Goal: Information Seeking & Learning: Learn about a topic

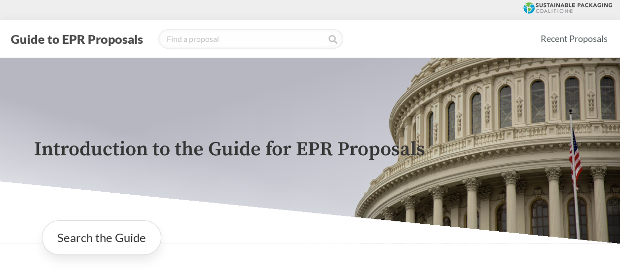
scroll to position [414, 0]
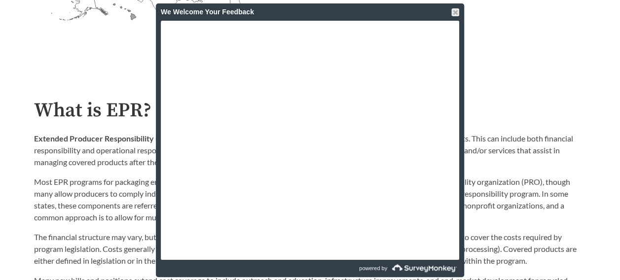
click at [462, 13] on div "We Welcome Your Feedback" at bounding box center [310, 11] width 308 height 17
click at [456, 8] on div at bounding box center [455, 12] width 8 height 8
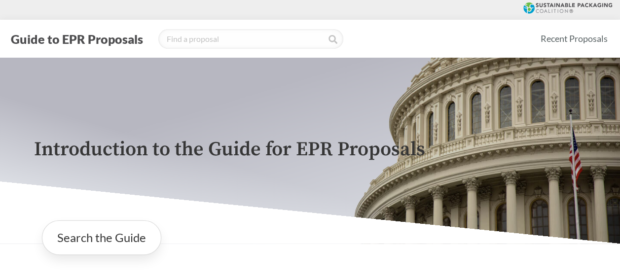
scroll to position [184, 0]
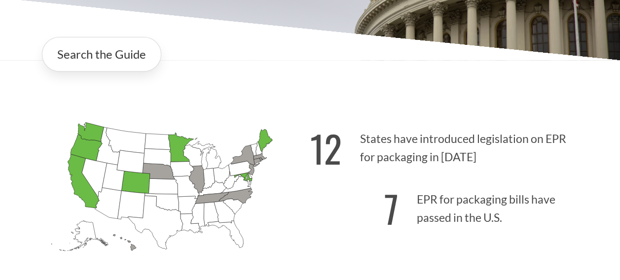
click at [75, 177] on icon "[US_STATE] Passed: 1" at bounding box center [84, 181] width 32 height 54
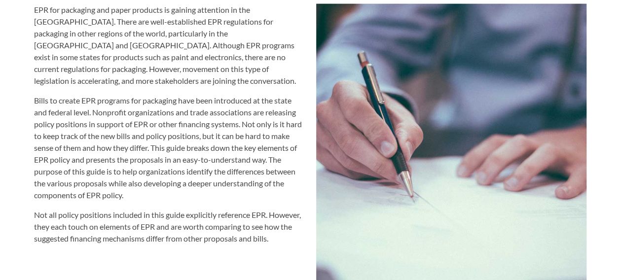
scroll to position [1072, 0]
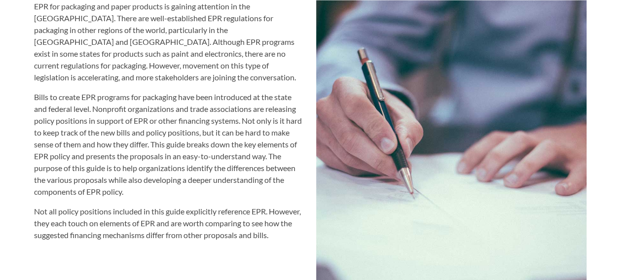
drag, startPoint x: 96, startPoint y: 105, endPoint x: 289, endPoint y: 175, distance: 205.2
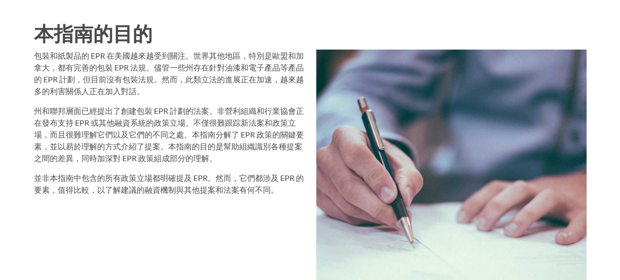
scroll to position [973, 0]
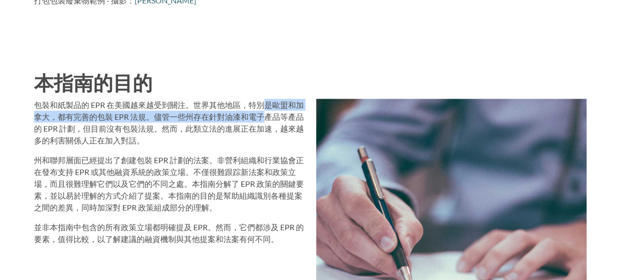
drag, startPoint x: 263, startPoint y: 109, endPoint x: 265, endPoint y: 126, distance: 16.9
click at [265, 126] on p "包裝和紙製品的 EPR 在美國越來越受到關注。世界其他地區，特別是歐盟和加拿大，都有完善的包裝 EPR 法規。儘管一些州存在針對油漆和電子產品等產品的 EPR…" at bounding box center [169, 122] width 270 height 47
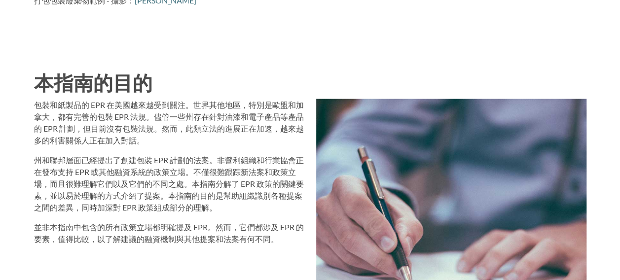
click at [152, 144] on p "包裝和紙製品的 EPR 在美國越來越受到關注。世界其他地區，特別是歐盟和加拿大，都有完善的包裝 EPR 法規。儘管一些州存在針對油漆和電子產品等產品的 EPR…" at bounding box center [169, 122] width 270 height 47
drag, startPoint x: 122, startPoint y: 126, endPoint x: 129, endPoint y: 132, distance: 8.7
click at [129, 132] on p "包裝和紙製品的 EPR 在美國越來越受到關注。世界其他地區，特別是歐盟和加拿大，都有完善的包裝 EPR 法規。儘管一些州存在針對油漆和電子產品等產品的 EPR…" at bounding box center [169, 122] width 270 height 47
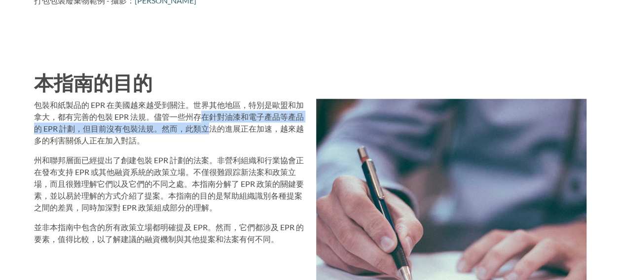
drag, startPoint x: 129, startPoint y: 132, endPoint x: 207, endPoint y: 135, distance: 78.5
click at [207, 135] on p "包裝和紙製品的 EPR 在美國越來越受到關注。世界其他地區，特別是歐盟和加拿大，都有完善的包裝 EPR 法規。儘管一些州存在針對油漆和電子產品等產品的 EPR…" at bounding box center [169, 122] width 270 height 47
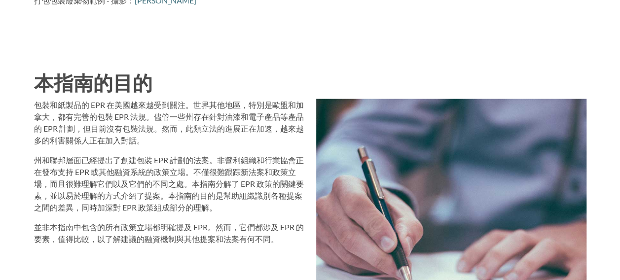
drag, startPoint x: 207, startPoint y: 135, endPoint x: 276, endPoint y: 143, distance: 69.0
click at [276, 143] on p "包裝和紙製品的 EPR 在美國越來越受到關注。世界其他地區，特別是歐盟和加拿大，都有完善的包裝 EPR 法規。儘管一些州存在針對油漆和電子產品等產品的 EPR…" at bounding box center [169, 122] width 270 height 47
drag, startPoint x: 163, startPoint y: 126, endPoint x: 170, endPoint y: 136, distance: 11.9
click at [170, 136] on p "包裝和紙製品的 EPR 在美國越來越受到關注。世界其他地區，特別是歐盟和加拿大，都有完善的包裝 EPR 法規。儘管一些州存在針對油漆和電子產品等產品的 EPR…" at bounding box center [169, 122] width 270 height 47
drag, startPoint x: 170, startPoint y: 136, endPoint x: 236, endPoint y: 146, distance: 66.4
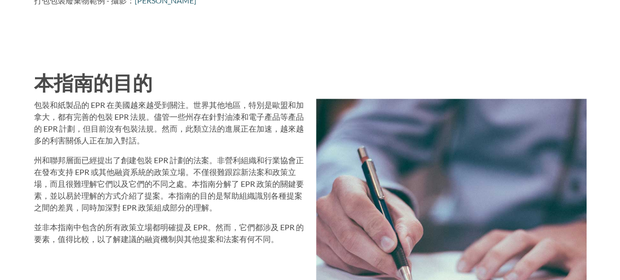
click at [236, 146] on p "包裝和紙製品的 EPR 在美國越來越受到關注。世界其他地區，特別是歐盟和加拿大，都有完善的包裝 EPR 法規。儘管一些州存在針對油漆和電子產品等產品的 EPR…" at bounding box center [169, 122] width 270 height 47
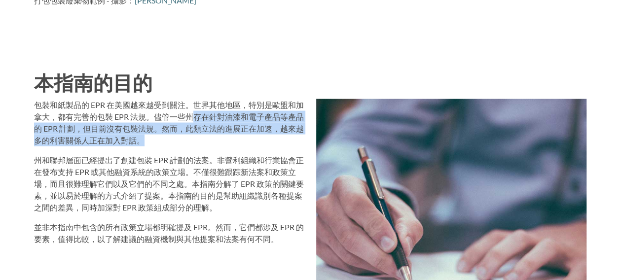
drag, startPoint x: 191, startPoint y: 115, endPoint x: 200, endPoint y: 137, distance: 23.5
click at [200, 137] on p "包裝和紙製品的 EPR 在美國越來越受到關注。世界其他地區，特別是歐盟和加拿大，都有完善的包裝 EPR 法規。儘管一些州存在針對油漆和電子產品等產品的 EPR…" at bounding box center [169, 122] width 270 height 47
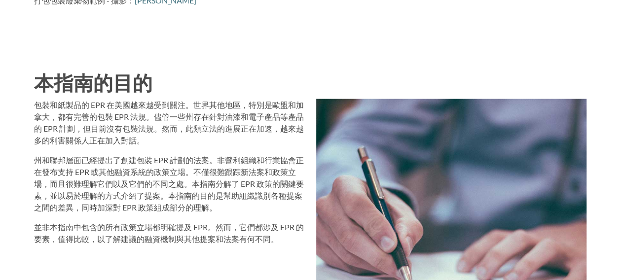
drag, startPoint x: 200, startPoint y: 137, endPoint x: 192, endPoint y: 153, distance: 17.7
click at [192, 153] on div "包裝和紙製品的 EPR 在美國越來越受到關注。世界其他地區，特別是歐盟和加拿大，都有完善的包裝 EPR 法規。儘管一些州存在針對油漆和電子產品等產品的 EPR…" at bounding box center [169, 172] width 270 height 146
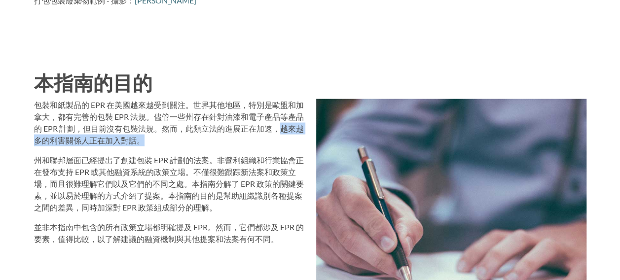
drag, startPoint x: 281, startPoint y: 125, endPoint x: 281, endPoint y: 141, distance: 16.3
click at [281, 141] on p "包裝和紙製品的 EPR 在美國越來越受到關注。世界其他地區，特別是歐盟和加拿大，都有完善的包裝 EPR 法規。儘管一些州存在針對油漆和電子產品等產品的 EPR…" at bounding box center [169, 122] width 270 height 47
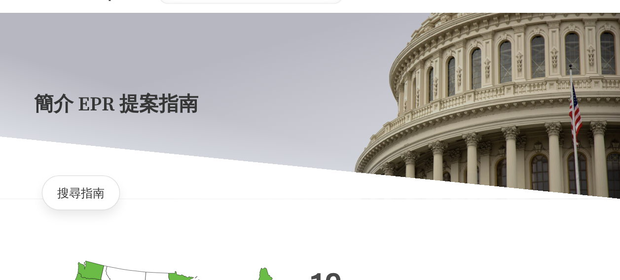
scroll to position [44, 0]
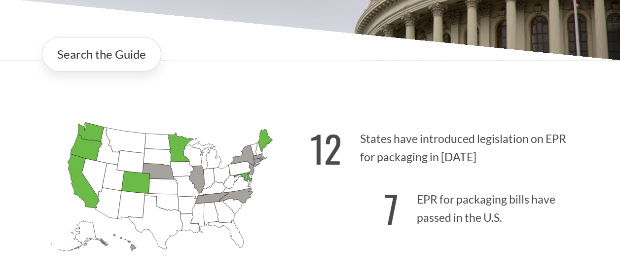
scroll to position [143, 0]
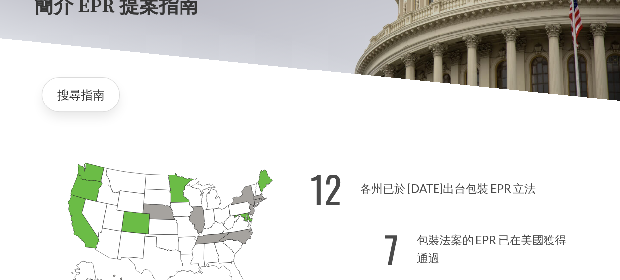
drag, startPoint x: 478, startPoint y: 194, endPoint x: 439, endPoint y: 175, distance: 43.2
drag, startPoint x: 444, startPoint y: 185, endPoint x: 418, endPoint y: 160, distance: 35.9
click at [418, 160] on p "12 各州已於 2025 年出台包裝 EPR 立法" at bounding box center [448, 185] width 276 height 61
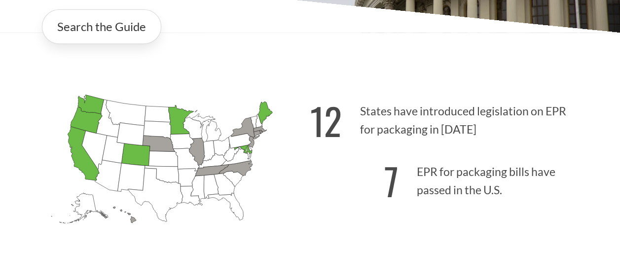
scroll to position [197, 0]
